Goal: Information Seeking & Learning: Learn about a topic

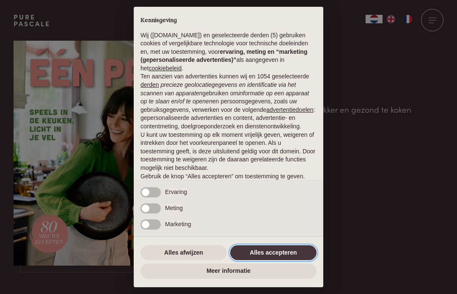
click at [263, 257] on button "Alles accepteren" at bounding box center [273, 252] width 86 height 15
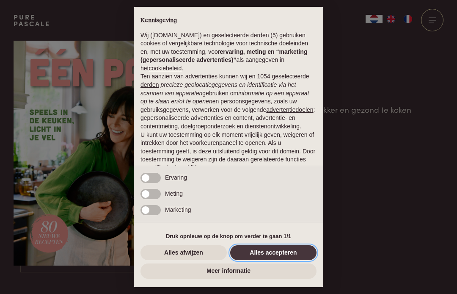
scroll to position [41, 0]
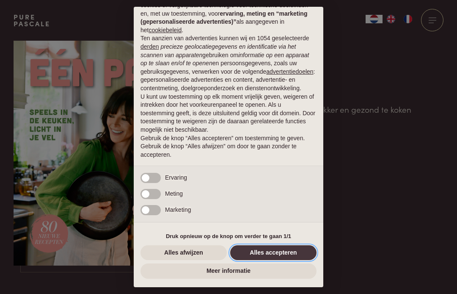
click at [264, 251] on button "Alles accepteren" at bounding box center [273, 252] width 86 height 15
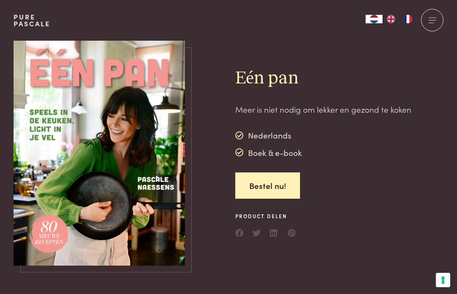
click at [261, 258] on div "Eén pan Meer is niet nodig om lekker en gezond te koken Nederlands Boek & e-boo…" at bounding box center [339, 153] width 208 height 225
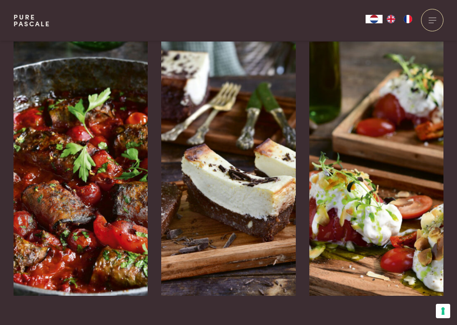
scroll to position [1312, 0]
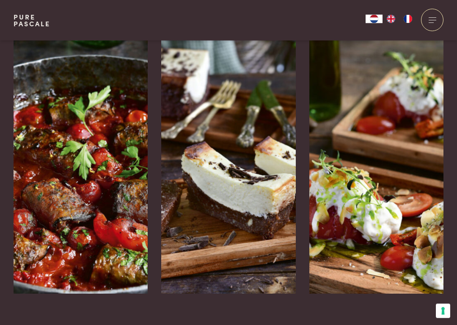
click at [148, 293] on div at bounding box center [136, 329] width 22 height 22
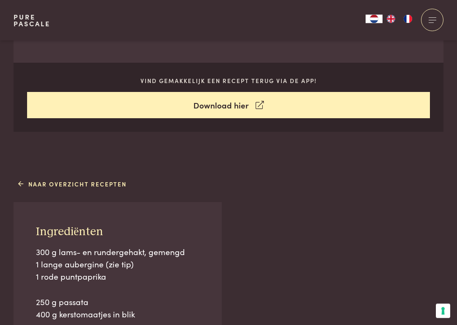
scroll to position [390, 0]
click at [24, 183] on link "Naar overzicht recepten" at bounding box center [72, 183] width 109 height 9
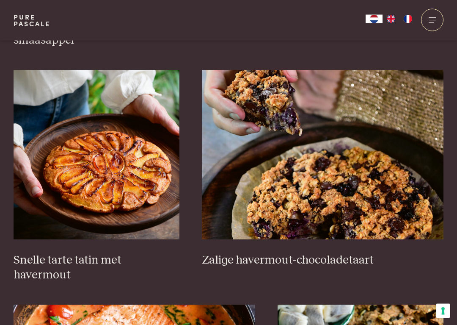
scroll to position [1224, 0]
click at [43, 253] on h3 "Snelle tarte tatin met havermout" at bounding box center [97, 267] width 166 height 29
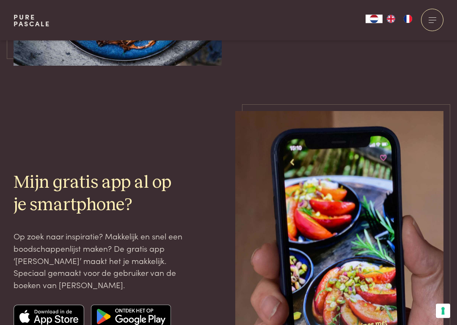
scroll to position [2167, 0]
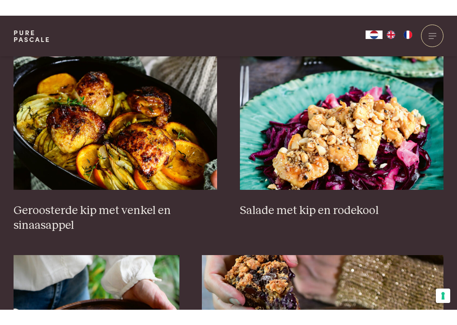
scroll to position [1053, 0]
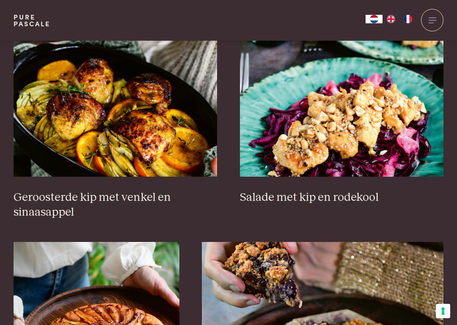
click at [84, 195] on h3 "Geroosterde kip met venkel en sinaasappel" at bounding box center [116, 204] width 204 height 29
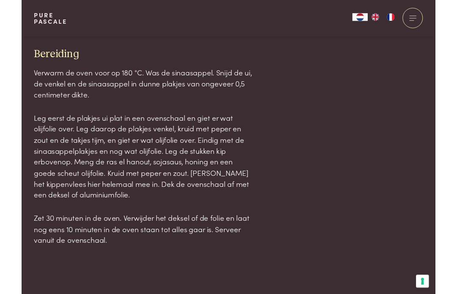
scroll to position [853, 0]
